Goal: Task Accomplishment & Management: Manage account settings

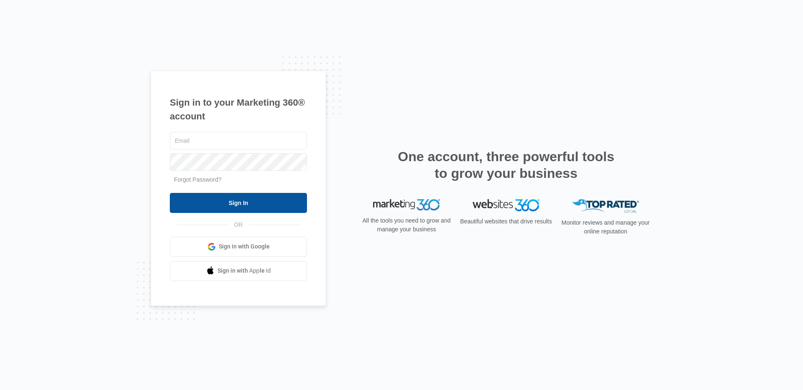
type input "[PERSON_NAME][EMAIL_ADDRESS][PERSON_NAME][DOMAIN_NAME]"
click at [270, 197] on input "Sign In" at bounding box center [238, 203] width 137 height 20
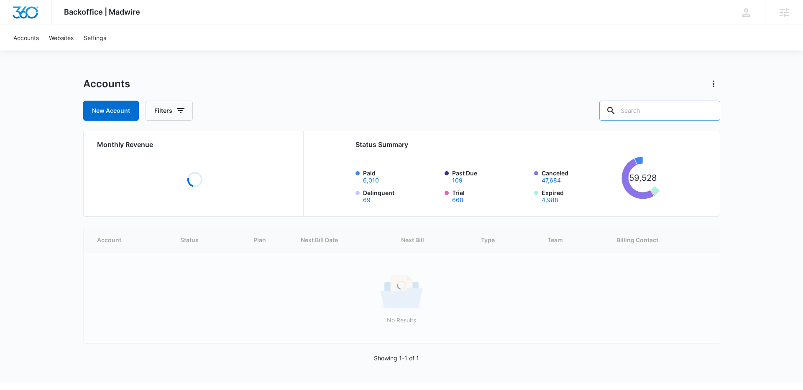
click at [665, 113] on input "text" at bounding box center [659, 111] width 121 height 20
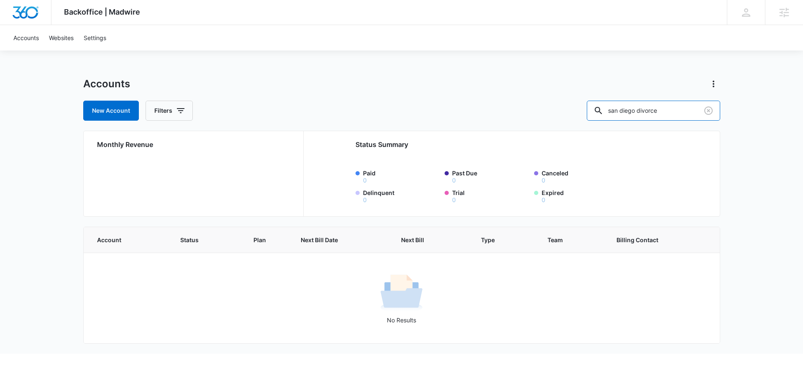
type input "san diego divorce"
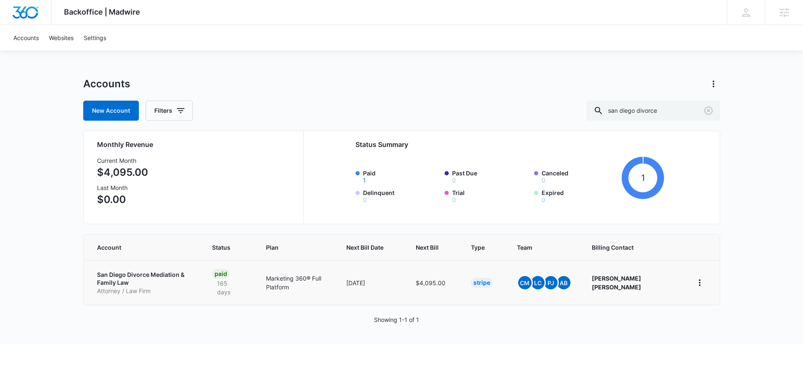
click at [154, 268] on td "San Diego Divorce Mediation & Family Law Attorney / Law Firm" at bounding box center [143, 282] width 119 height 45
click at [153, 273] on p "San Diego Divorce Mediation & Family Law" at bounding box center [144, 279] width 95 height 16
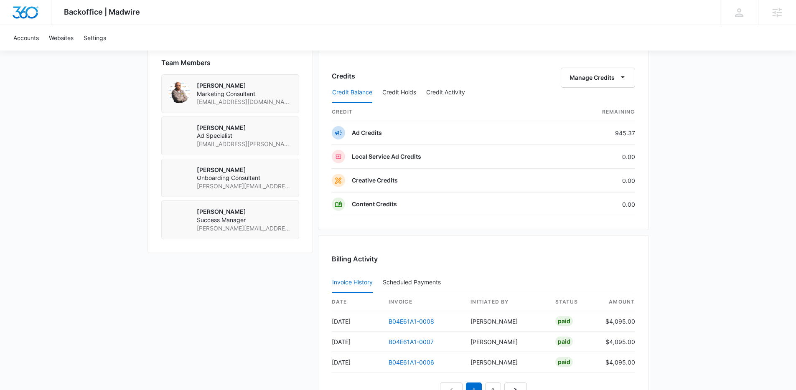
scroll to position [623, 0]
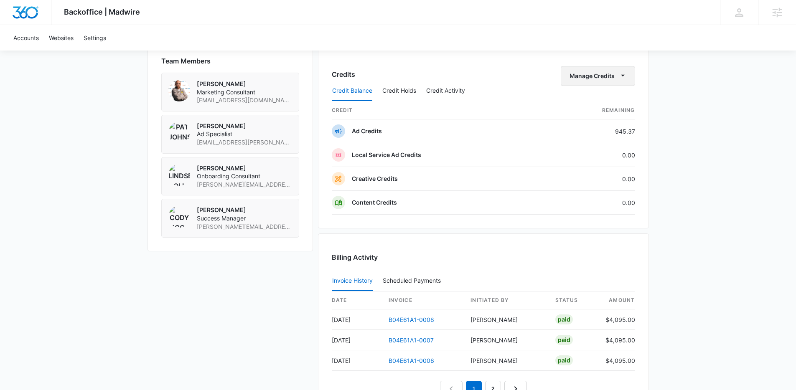
click at [584, 79] on button "Manage Credits" at bounding box center [598, 76] width 74 height 20
click at [596, 102] on div "Transfer Credits" at bounding box center [593, 103] width 44 height 6
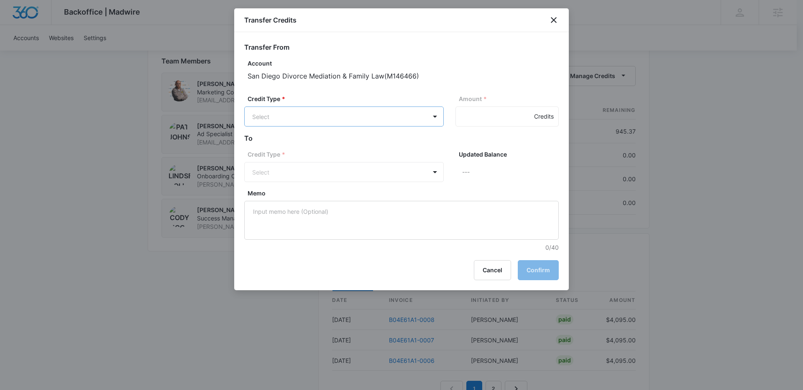
click at [344, 145] on p "Ad Credits (945.37 Credits)" at bounding box center [312, 148] width 76 height 9
click at [460, 123] on input "Amount *" at bounding box center [506, 117] width 103 height 20
type input "200"
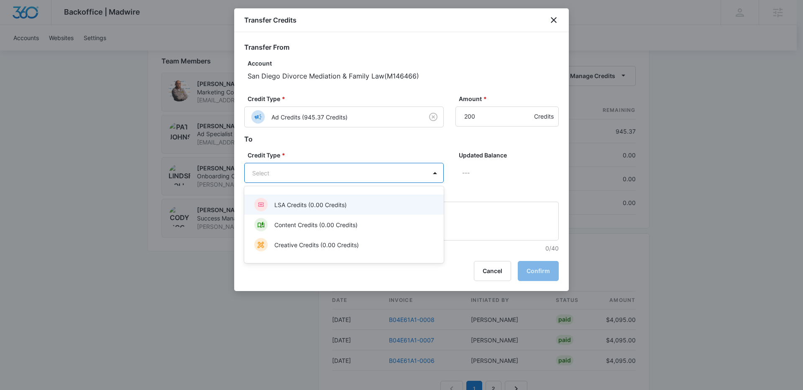
click at [325, 219] on div "Content Credits (0.00 Credits)" at bounding box center [343, 224] width 178 height 13
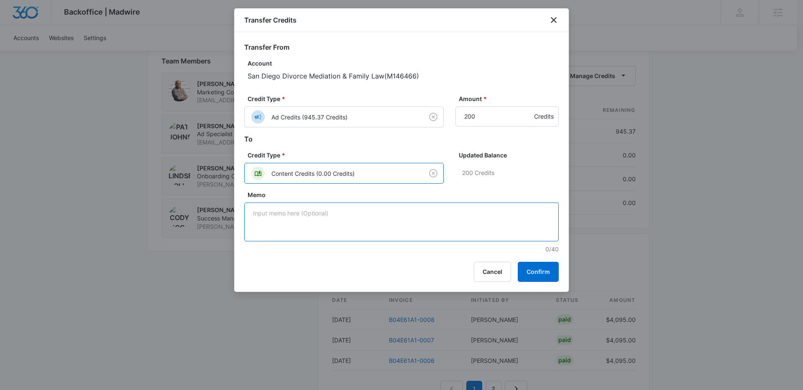
click at [350, 218] on textarea "Memo" at bounding box center [401, 222] width 314 height 39
type textarea "For backup and theme update."
click at [522, 279] on button "Confirm" at bounding box center [537, 272] width 41 height 20
